Goal: Unclear: Browse casually

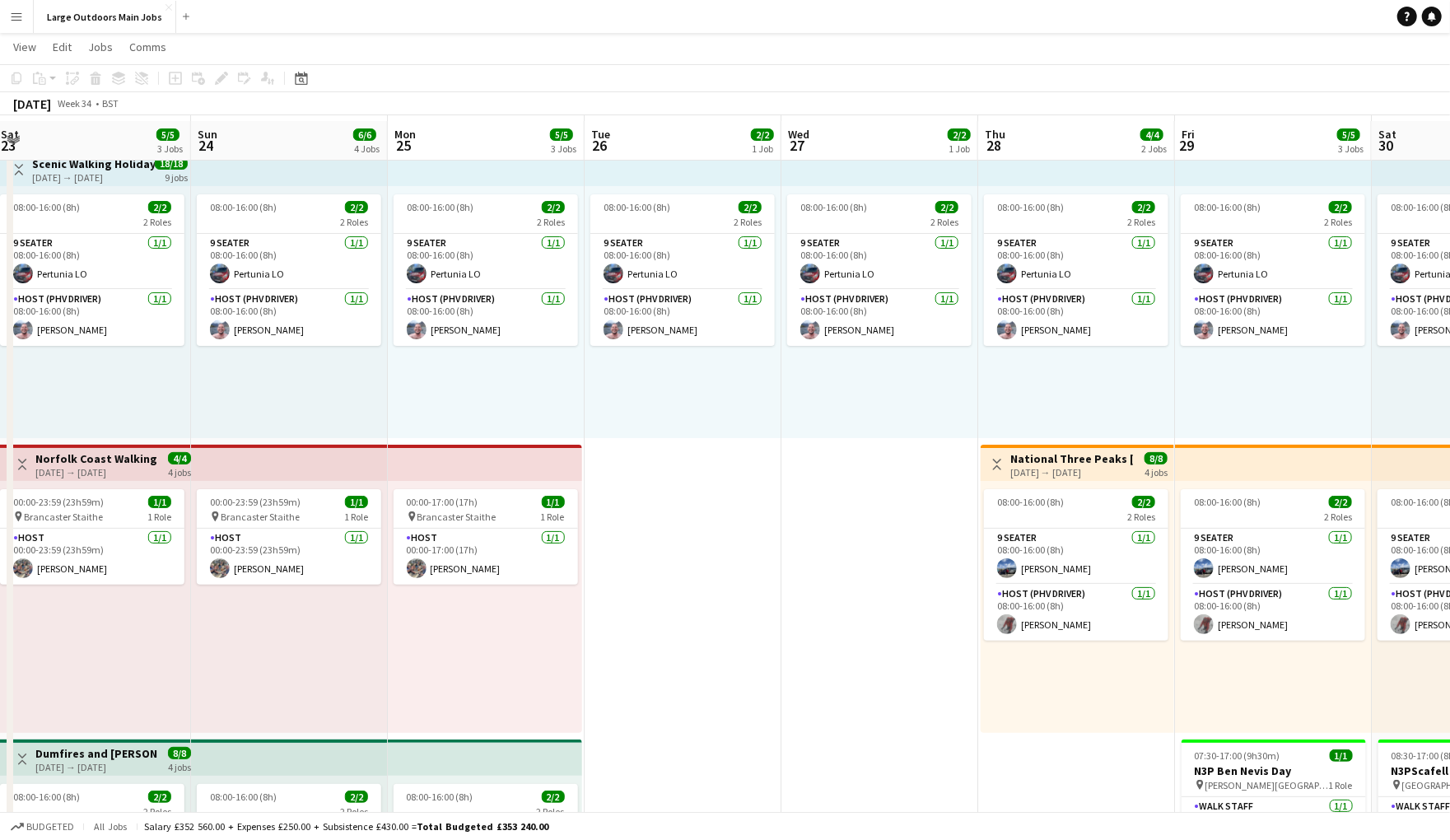
scroll to position [47, 0]
